Goal: Information Seeking & Learning: Check status

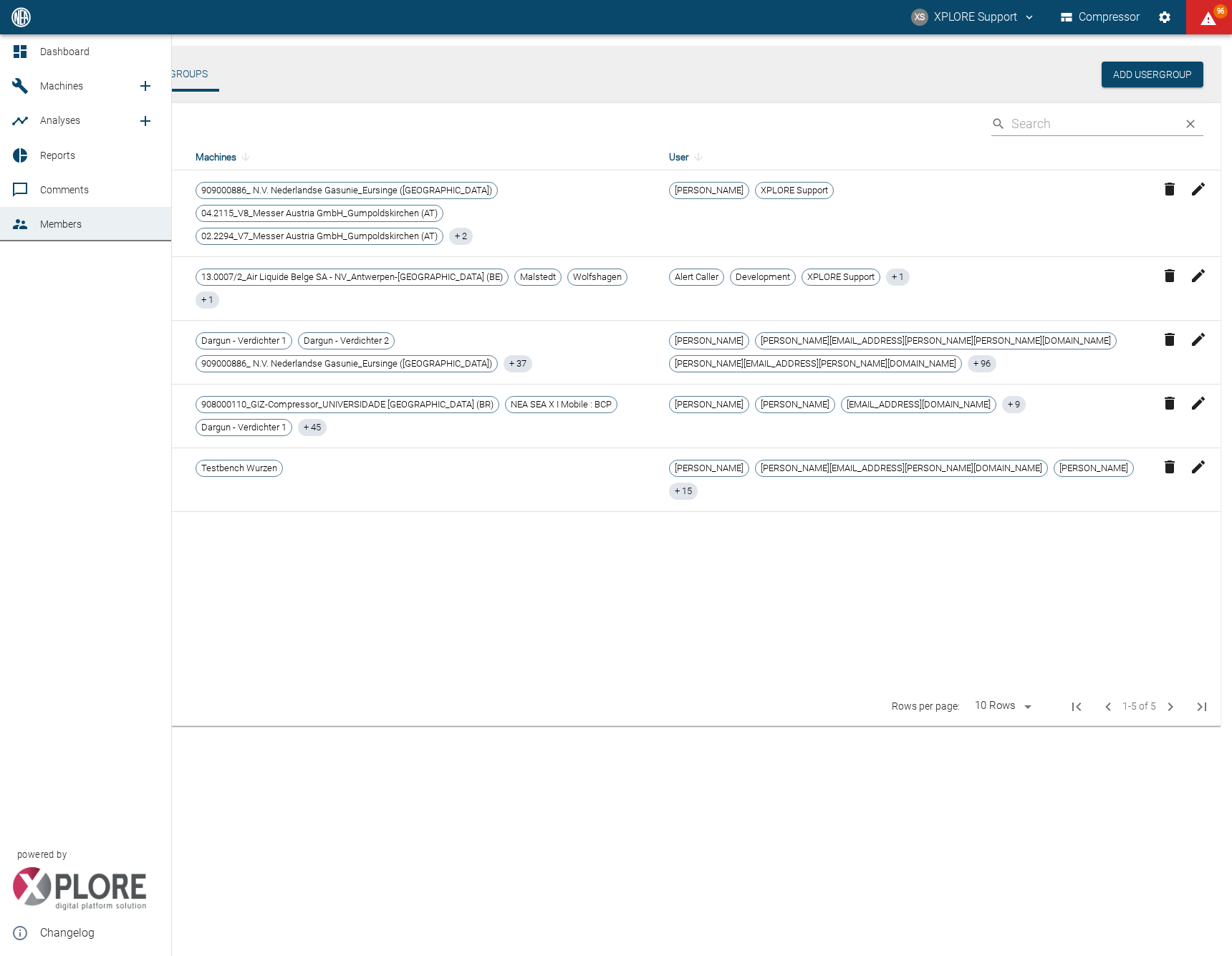
click at [18, 44] on icon at bounding box center [20, 51] width 18 height 18
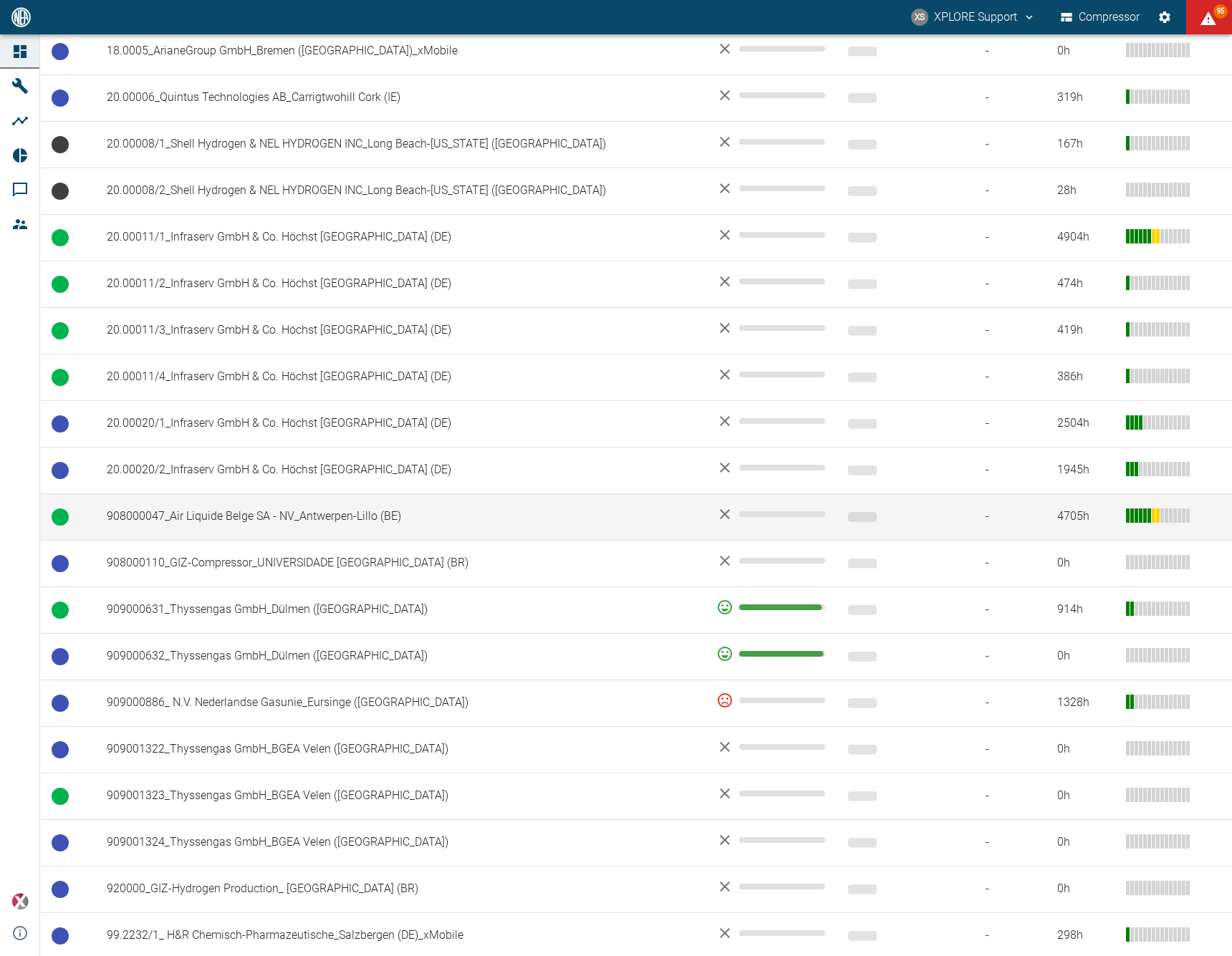
scroll to position [201, 0]
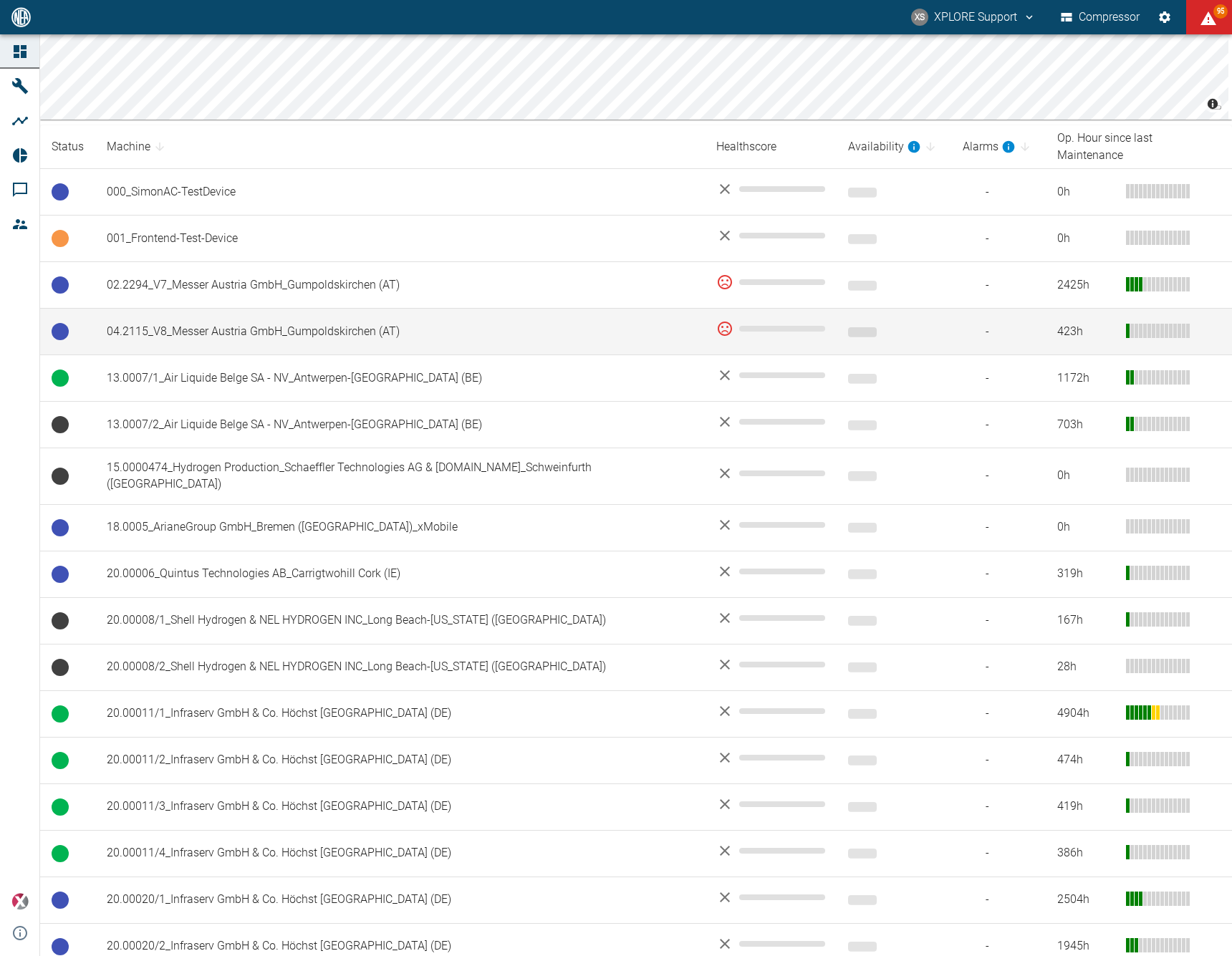
click at [402, 329] on td "04.2115_V8_Messer Austria GmbH_Gumpoldskirchen (AT)" at bounding box center [400, 332] width 610 height 47
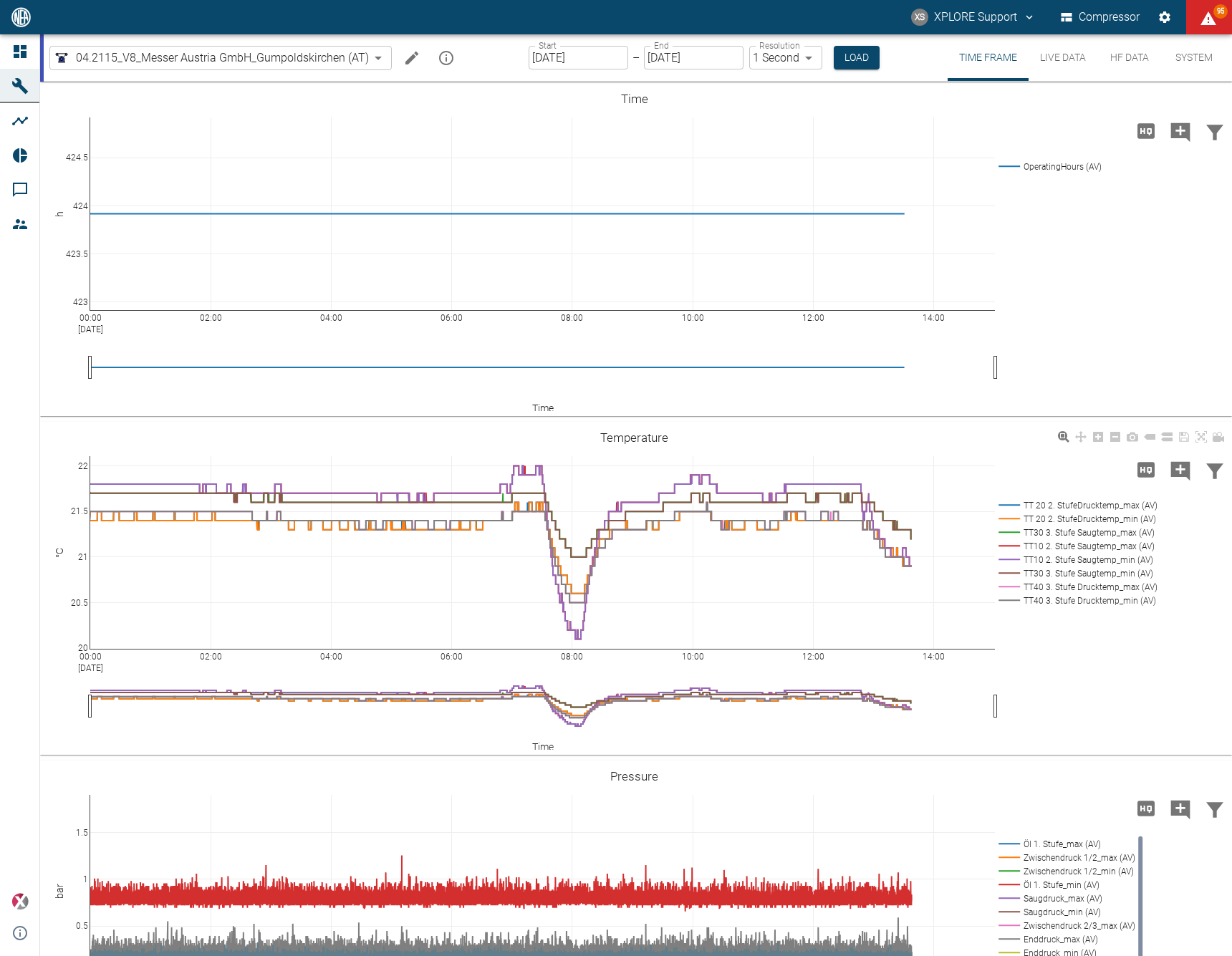
scroll to position [143, 0]
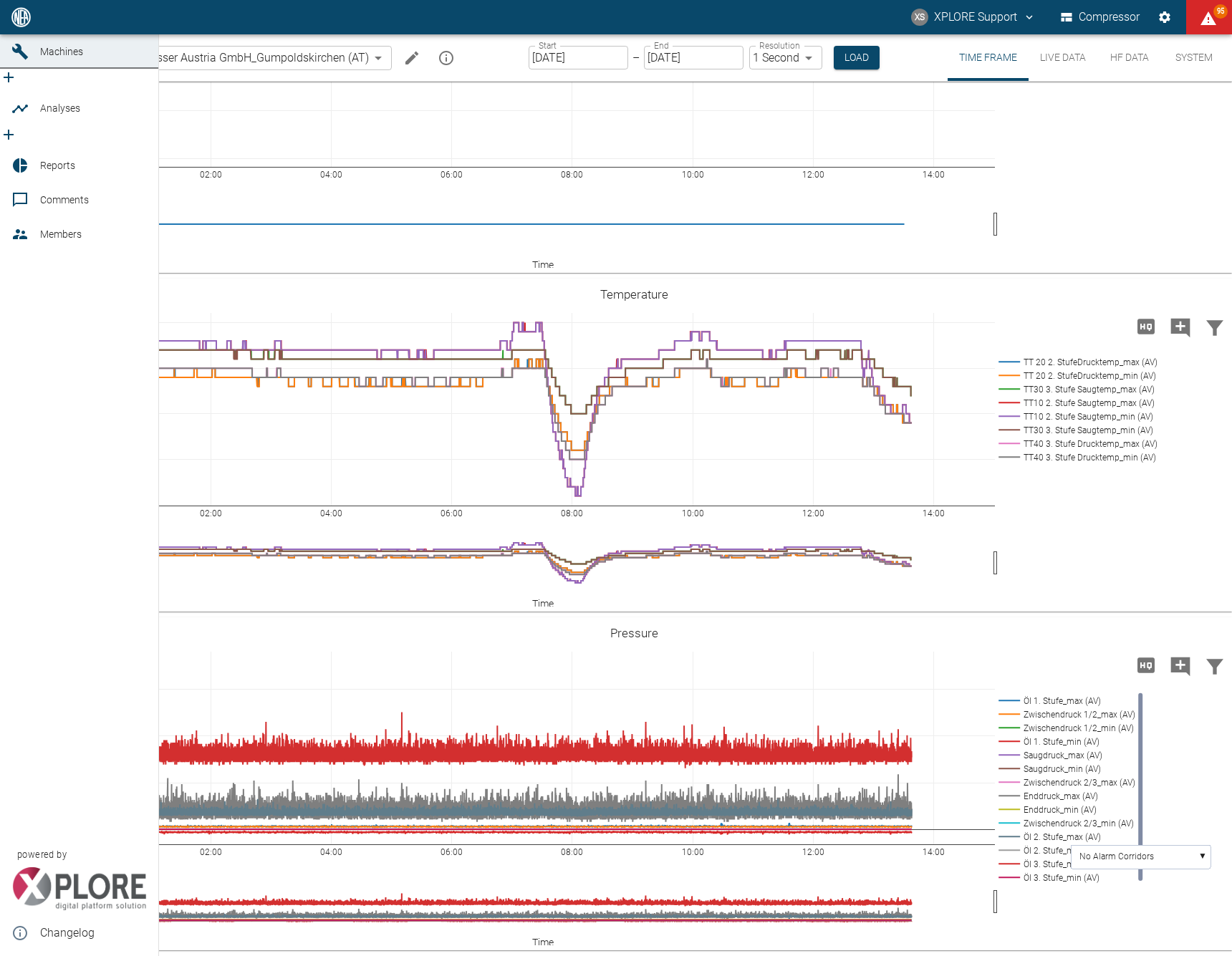
click at [18, 23] on icon at bounding box center [19, 17] width 13 height 13
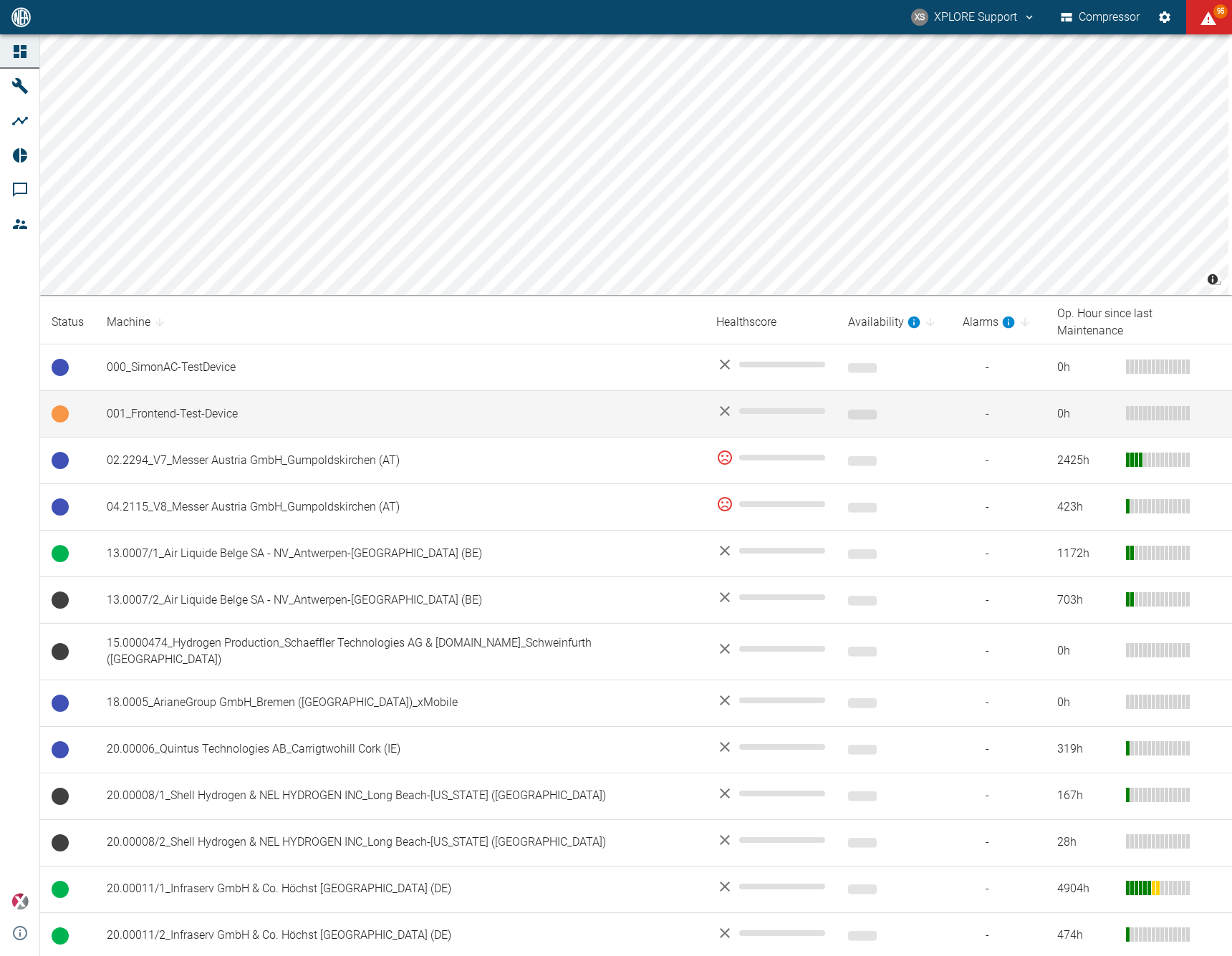
scroll to position [76, 0]
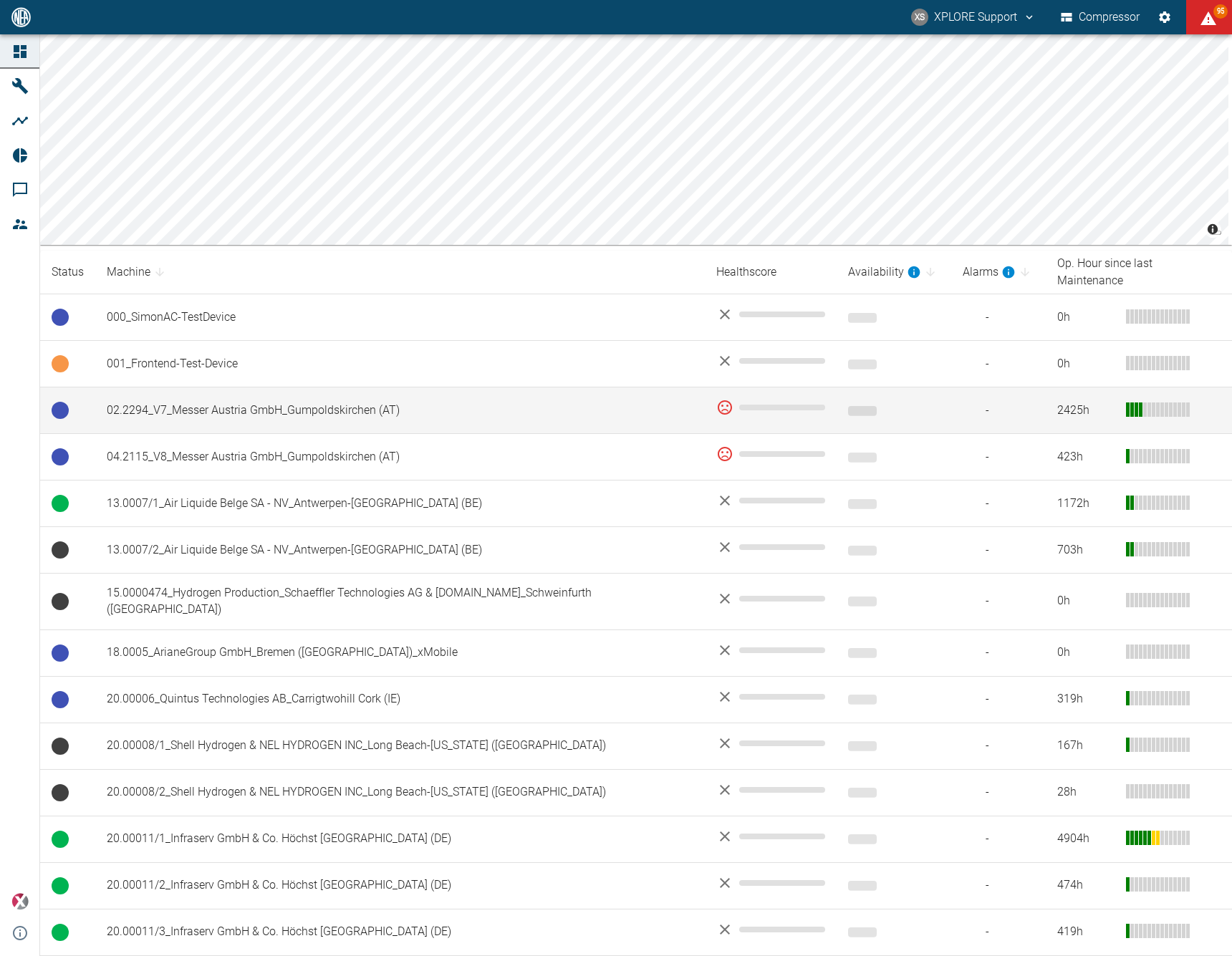
click at [379, 393] on td "02.2294_V7_Messer Austria GmbH_Gumpoldskirchen (AT)" at bounding box center [400, 411] width 610 height 47
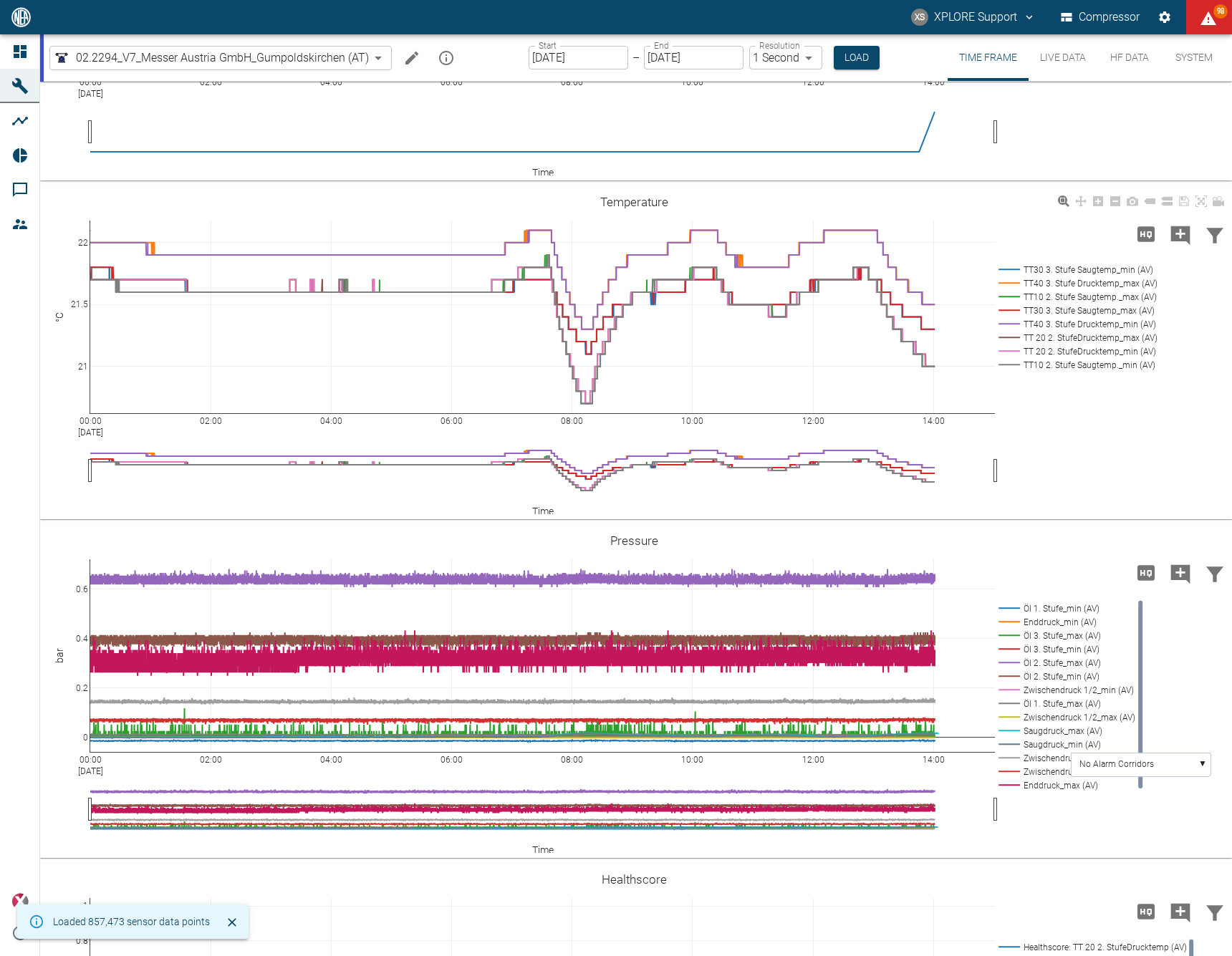
scroll to position [482, 0]
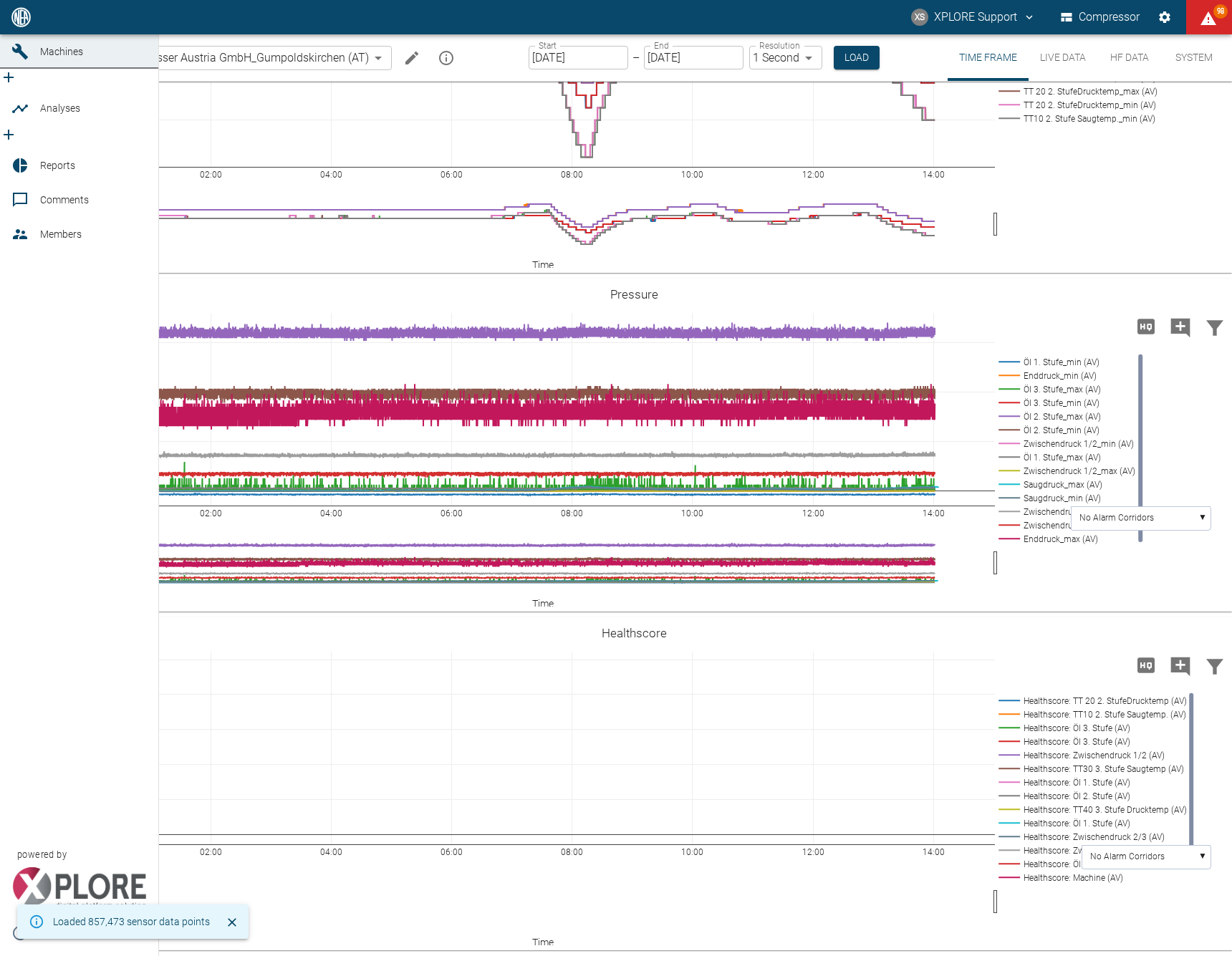
click at [11, 34] on link "Dashboard" at bounding box center [79, 17] width 158 height 34
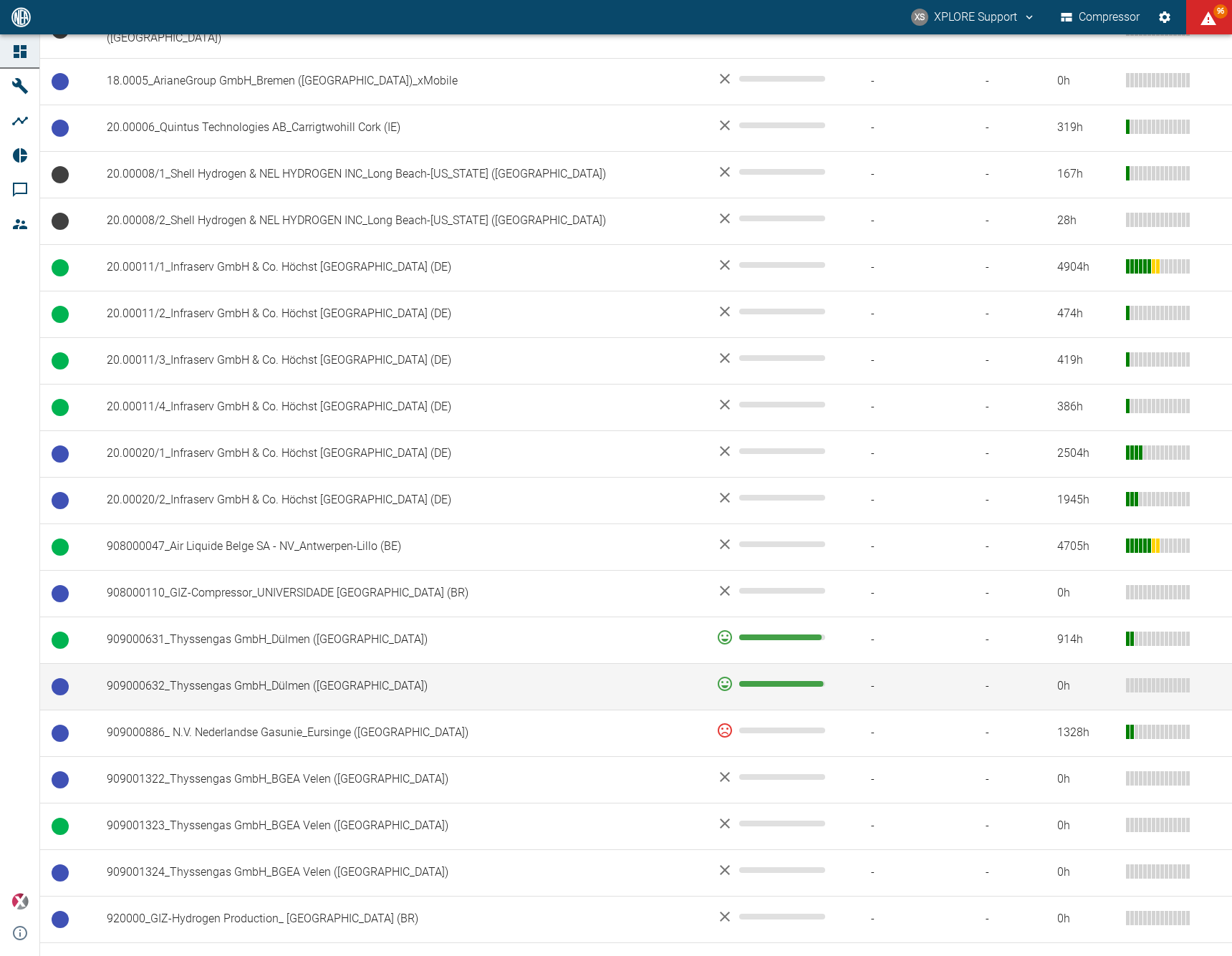
scroll to position [654, 0]
